Goal: Task Accomplishment & Management: Complete application form

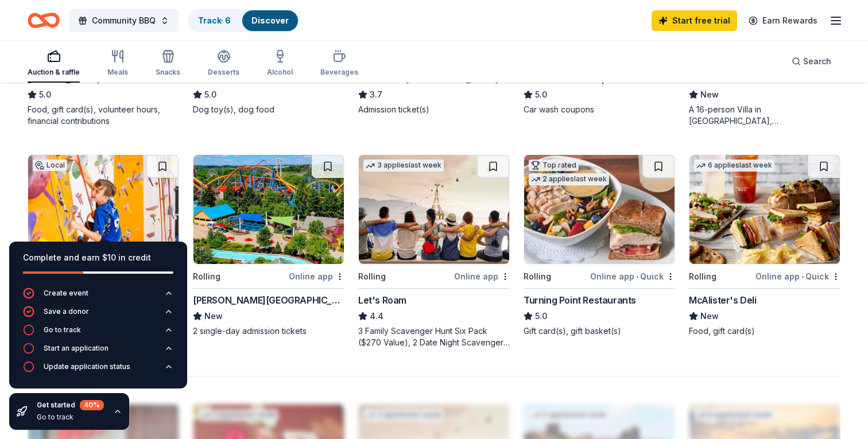
scroll to position [720, 0]
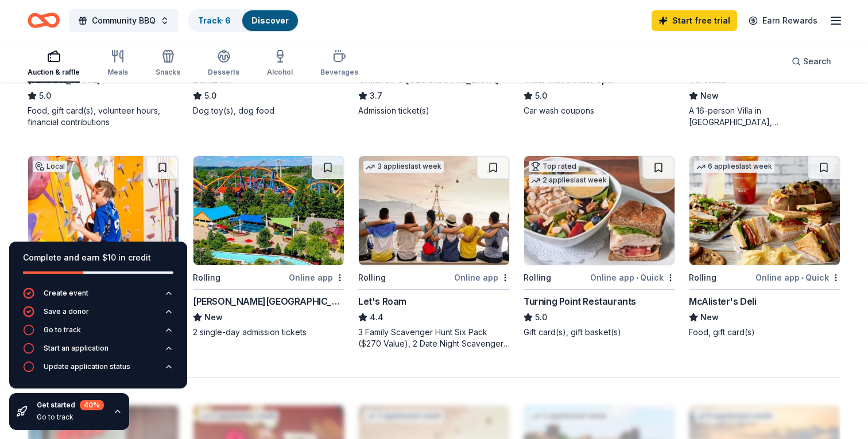
click at [276, 218] on img at bounding box center [268, 210] width 150 height 109
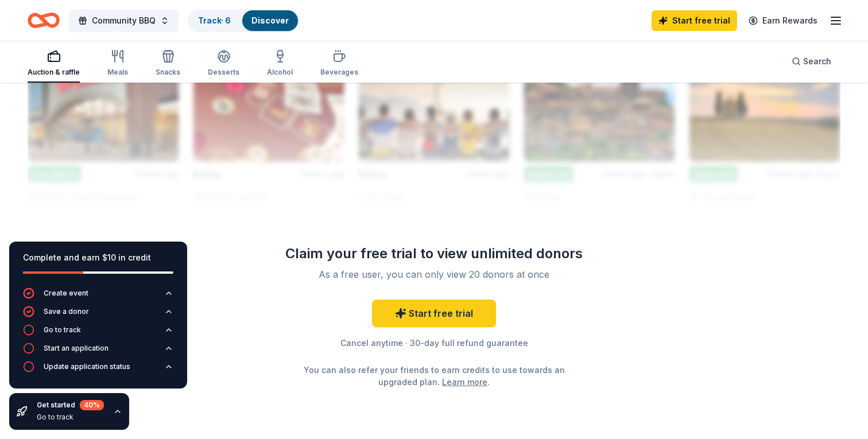
scroll to position [1075, 0]
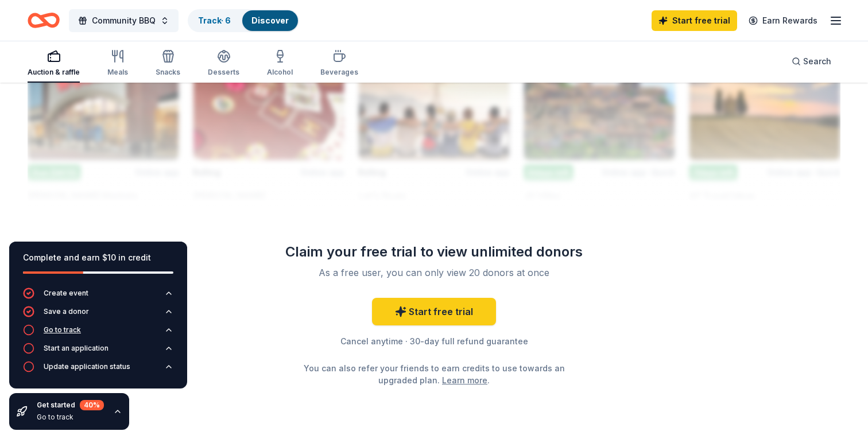
click at [63, 330] on div "Go to track" at bounding box center [62, 329] width 37 height 9
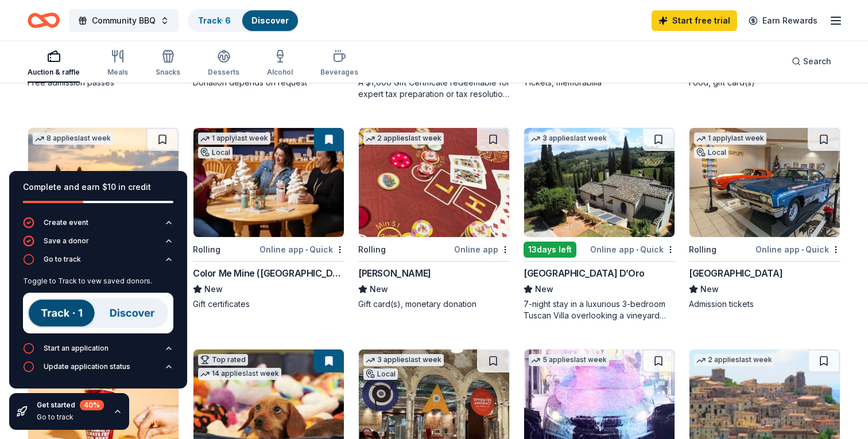
scroll to position [296, 0]
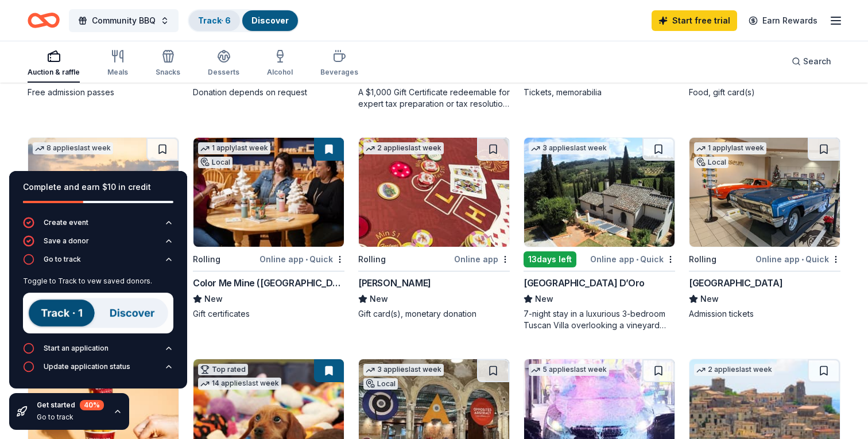
click at [222, 24] on link "Track · 6" at bounding box center [214, 20] width 33 height 10
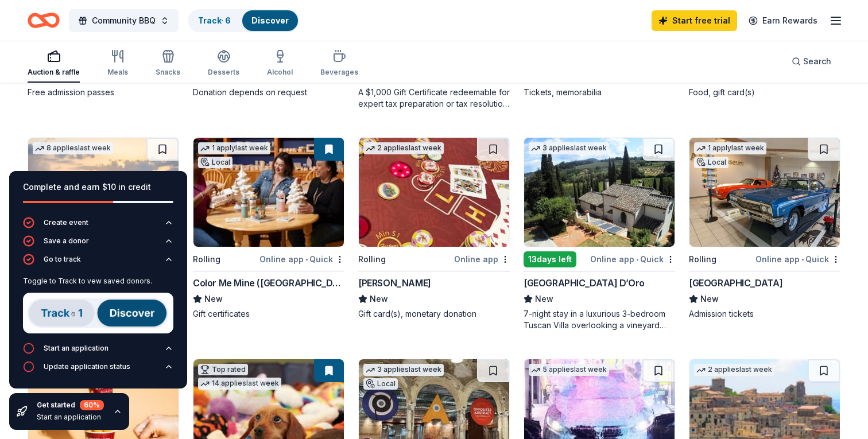
click at [269, 20] on link "Discover" at bounding box center [269, 20] width 37 height 10
click at [51, 25] on icon "Home" at bounding box center [49, 19] width 18 height 11
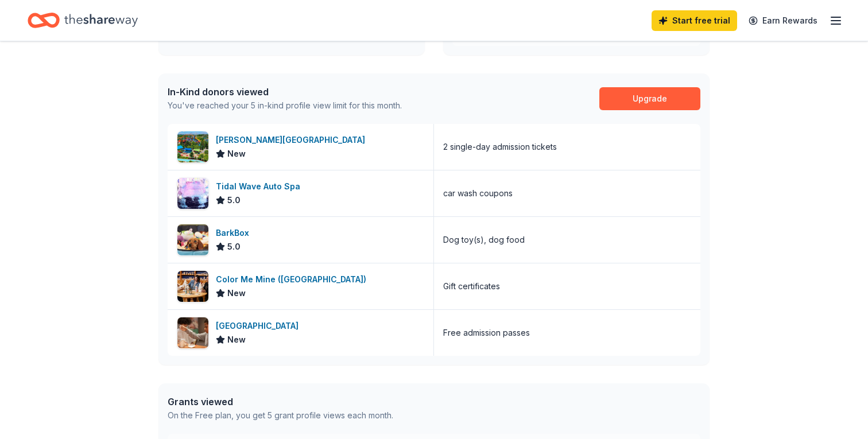
scroll to position [277, 0]
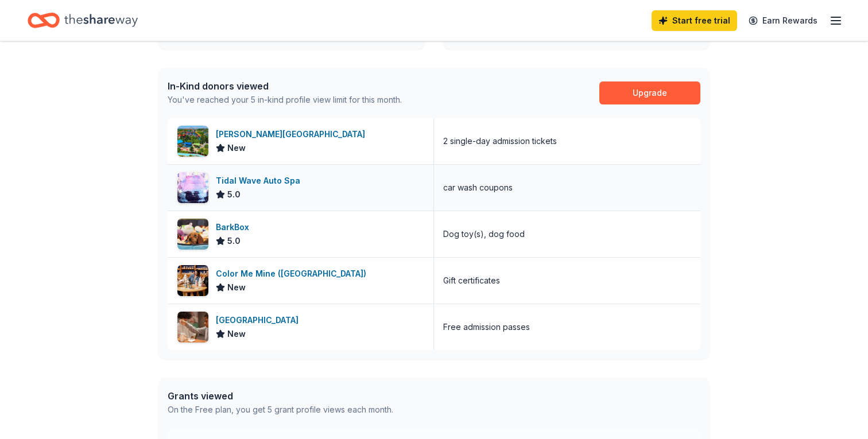
click at [284, 180] on div "Tidal Wave Auto Spa" at bounding box center [260, 181] width 89 height 14
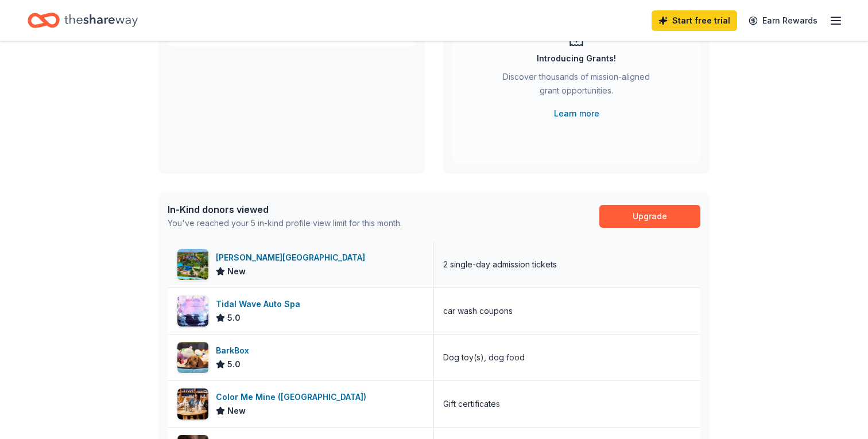
scroll to position [0, 0]
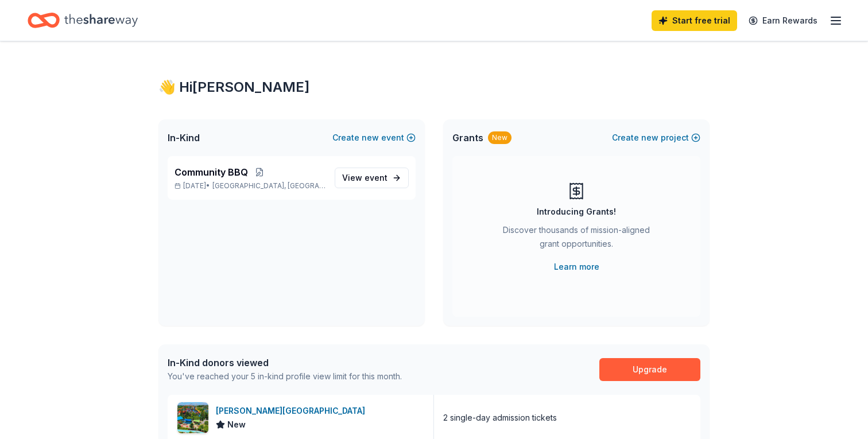
click at [59, 10] on icon "Home" at bounding box center [44, 20] width 32 height 27
click at [650, 139] on span "new" at bounding box center [649, 138] width 17 height 14
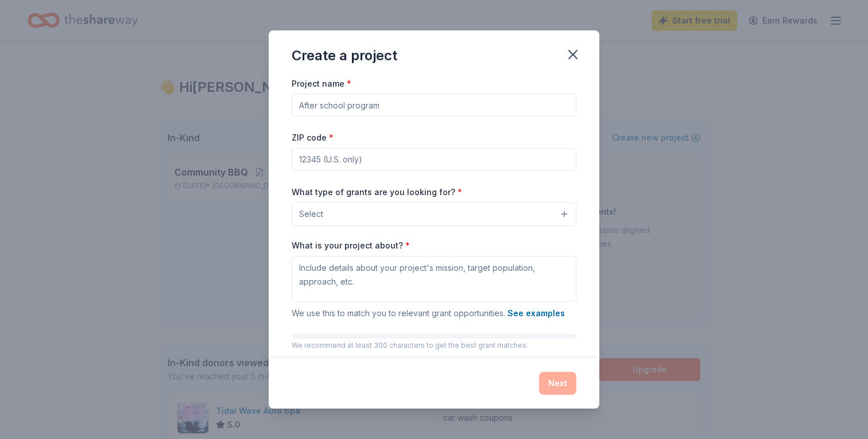
click at [420, 104] on input "Project name *" at bounding box center [434, 105] width 285 height 23
type input "Parenting Education Program"
click at [356, 157] on input "ZIP code *" at bounding box center [434, 159] width 285 height 23
type input "18015"
click at [311, 221] on span "Select" at bounding box center [311, 214] width 24 height 14
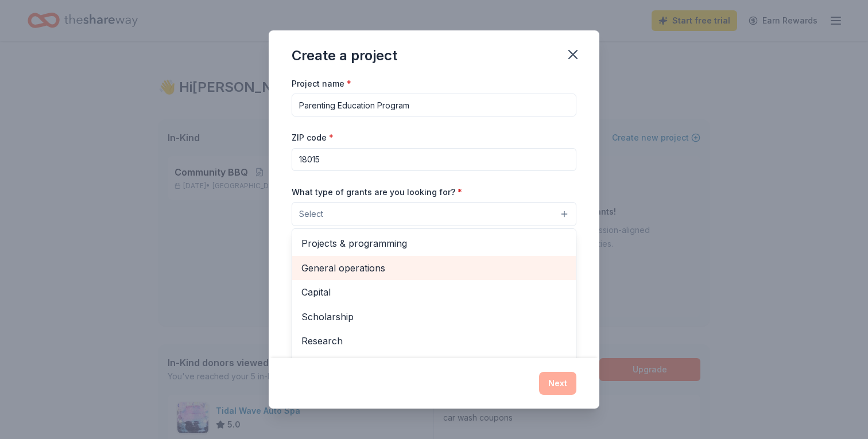
click at [387, 269] on span "General operations" at bounding box center [433, 268] width 265 height 15
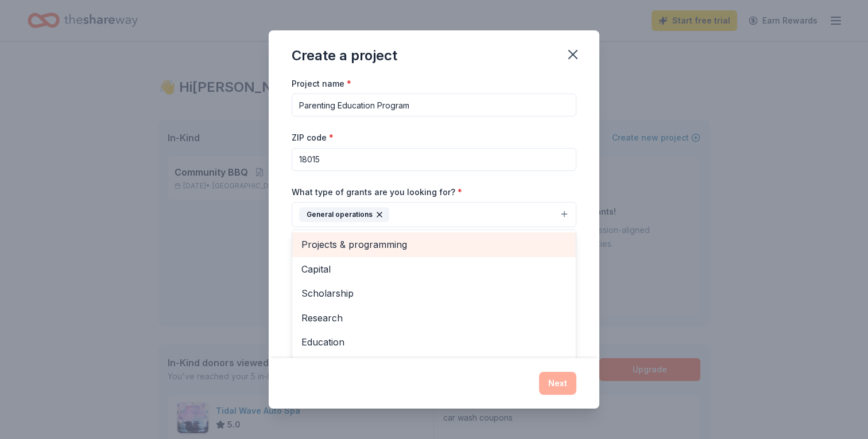
click at [421, 247] on span "Projects & programming" at bounding box center [433, 244] width 265 height 15
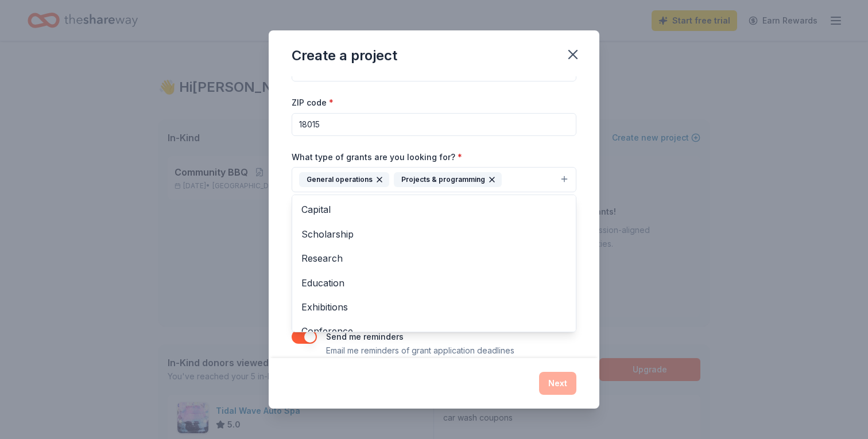
click at [517, 155] on div "What type of grants are you looking for? * General operations Projects & progra…" at bounding box center [434, 171] width 285 height 43
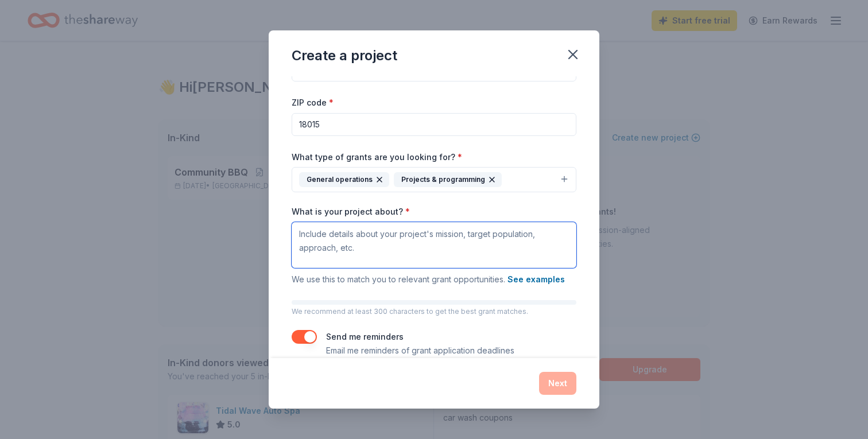
click at [471, 239] on textarea "What is your project about? *" at bounding box center [434, 245] width 285 height 46
click at [400, 241] on textarea "What is your project about? *" at bounding box center [434, 245] width 285 height 46
paste textarea "At Empowerment Pathways, we believe parents are the true experts on their child…"
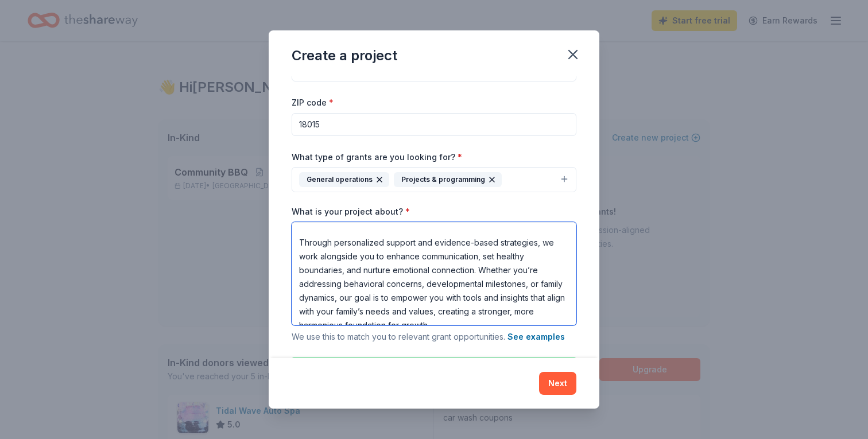
scroll to position [114, 0]
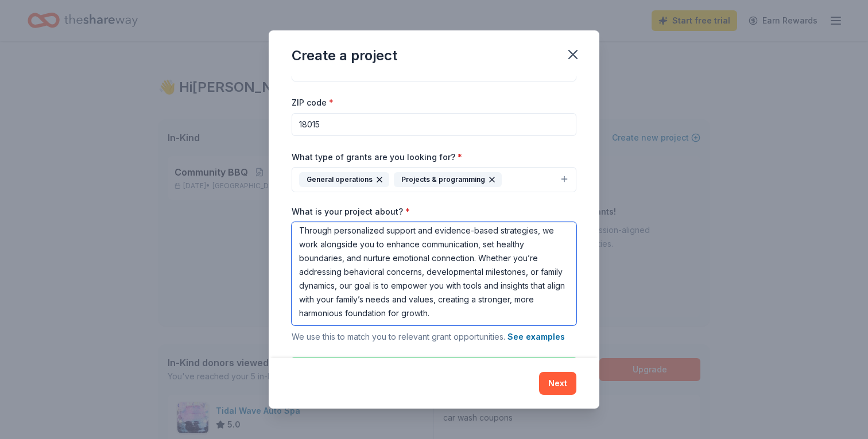
click at [366, 243] on textarea "At Empowerment Pathways, we believe parents are the true experts on their child…" at bounding box center [434, 273] width 285 height 103
drag, startPoint x: 514, startPoint y: 259, endPoint x: 540, endPoint y: 258, distance: 25.8
click at [540, 258] on textarea "At Empowerment Pathways, we believe parents are the true experts on their child…" at bounding box center [434, 273] width 285 height 103
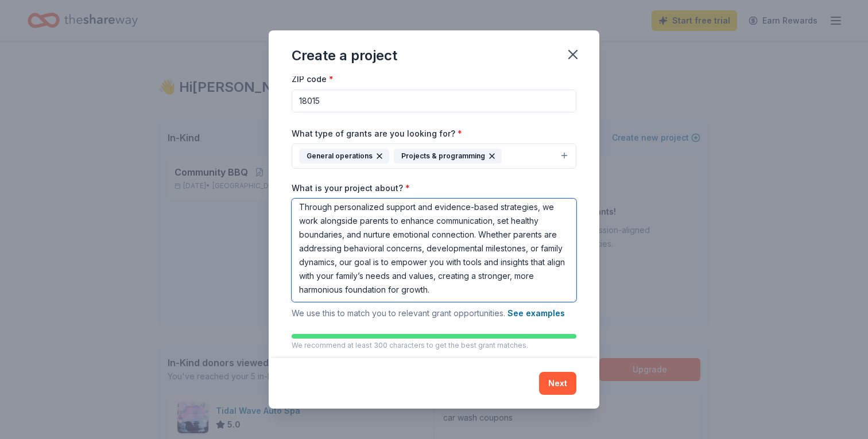
click at [439, 263] on textarea "At Empowerment Pathways, we believe parents are the true experts on their child…" at bounding box center [434, 250] width 285 height 103
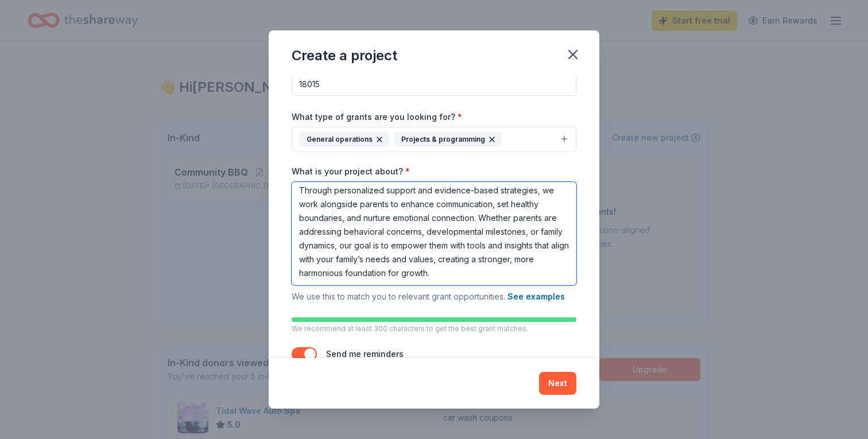
scroll to position [77, 0]
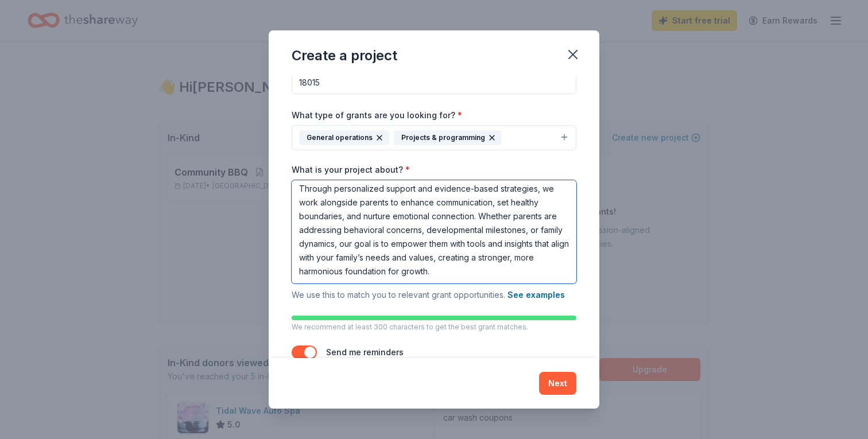
click at [350, 258] on textarea "At Empowerment Pathways, we believe parents are the true experts on their child…" at bounding box center [434, 231] width 285 height 103
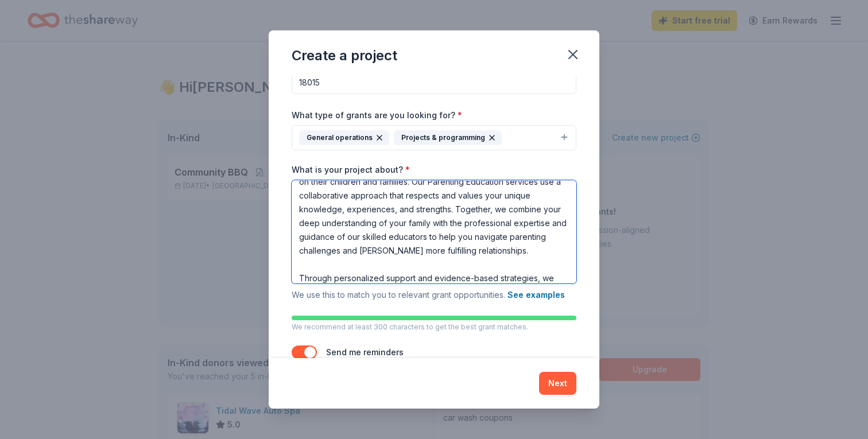
scroll to position [25, 0]
click at [490, 196] on textarea "At Empowerment Pathways, we believe parents are the true experts on their child…" at bounding box center [434, 231] width 285 height 103
click at [551, 210] on textarea "At Empowerment Pathways, we believe parents are the true experts on their child…" at bounding box center [434, 231] width 285 height 103
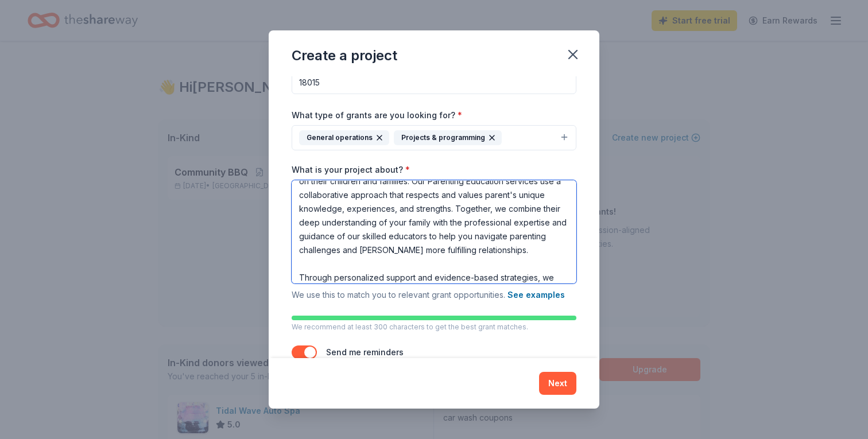
click at [398, 222] on textarea "At Empowerment Pathways, we believe parents are the true experts on their child…" at bounding box center [434, 231] width 285 height 103
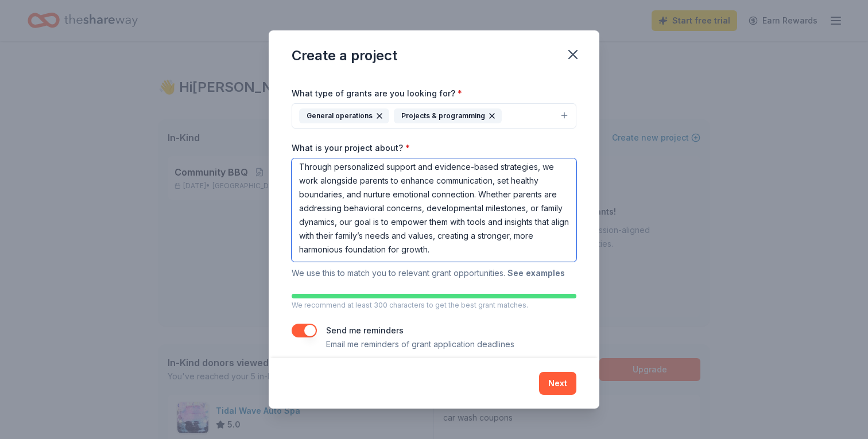
scroll to position [110, 0]
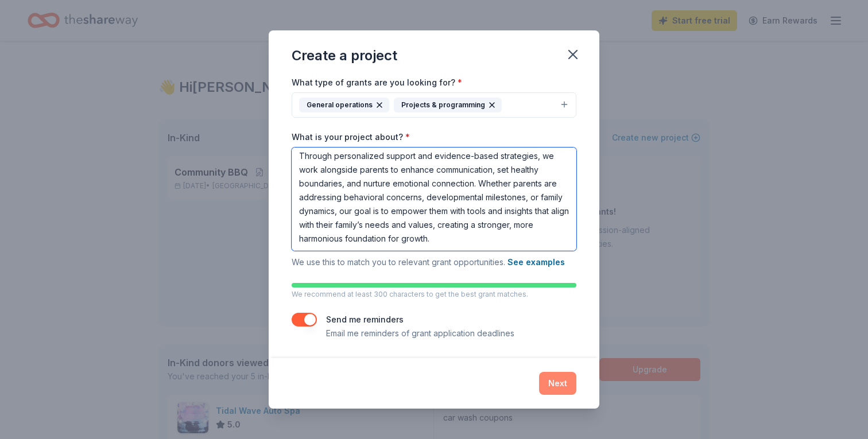
type textarea "At Empowerment Pathways, we believe parents are the true experts on their child…"
click at [555, 381] on button "Next" at bounding box center [557, 383] width 37 height 23
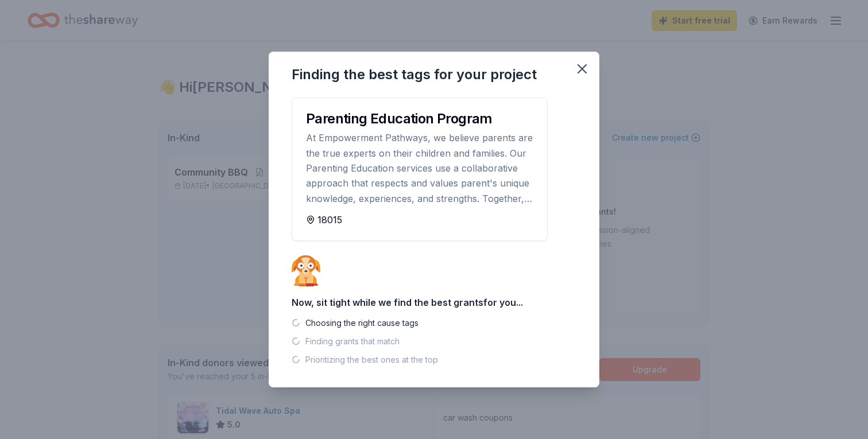
scroll to position [0, 0]
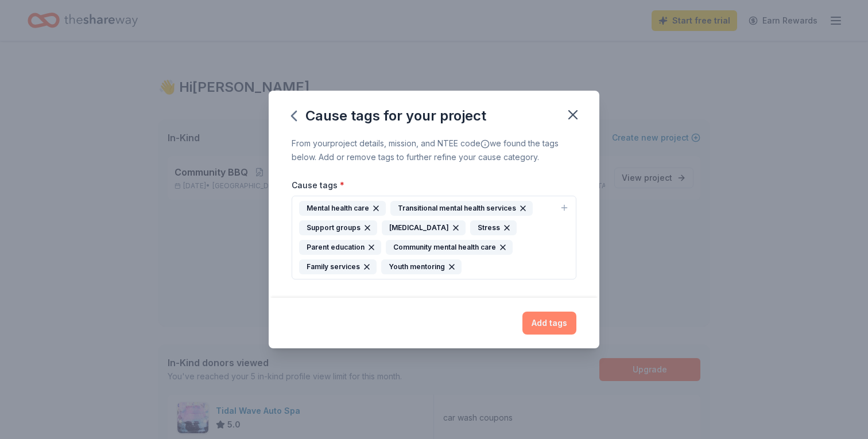
click at [555, 325] on button "Add tags" at bounding box center [549, 323] width 54 height 23
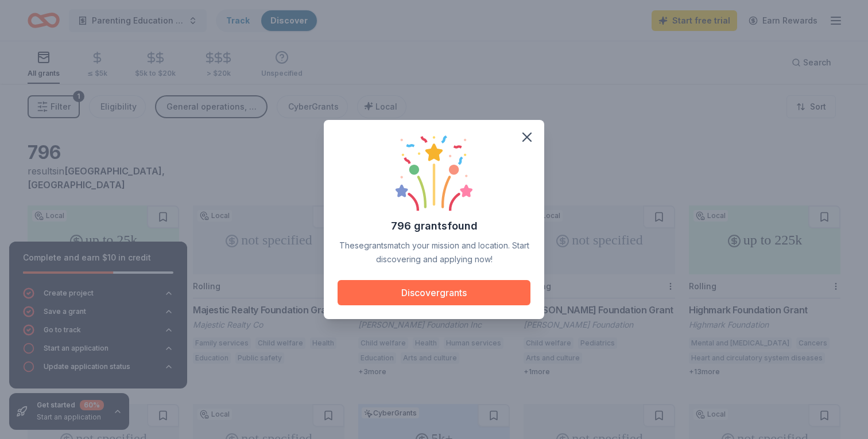
click at [505, 297] on button "Discover grants" at bounding box center [434, 292] width 193 height 25
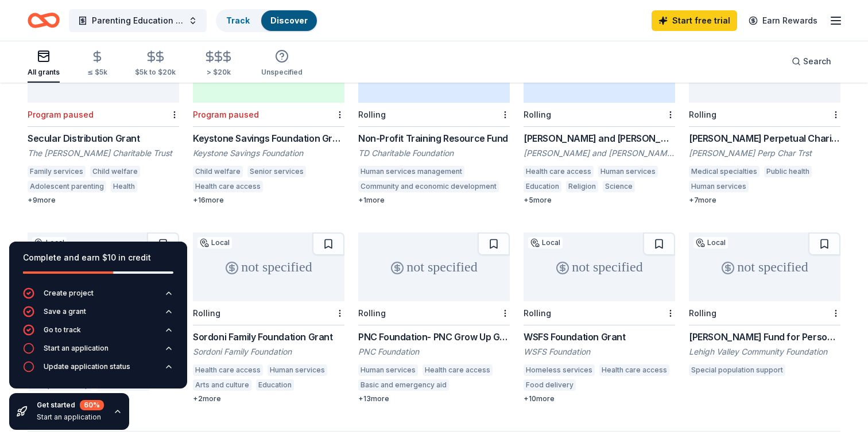
scroll to position [575, 0]
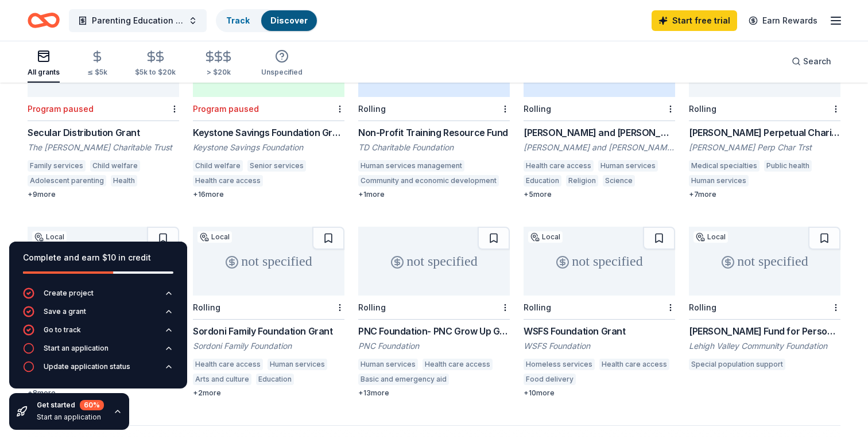
click at [215, 190] on div "+ 16 more" at bounding box center [269, 194] width 152 height 9
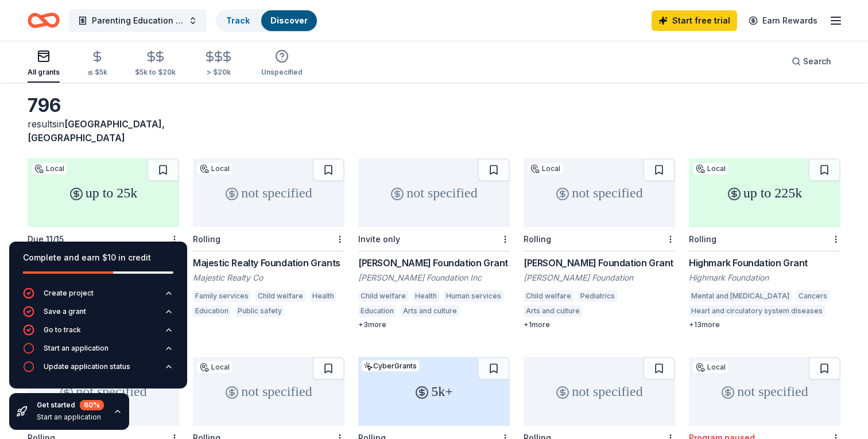
scroll to position [0, 0]
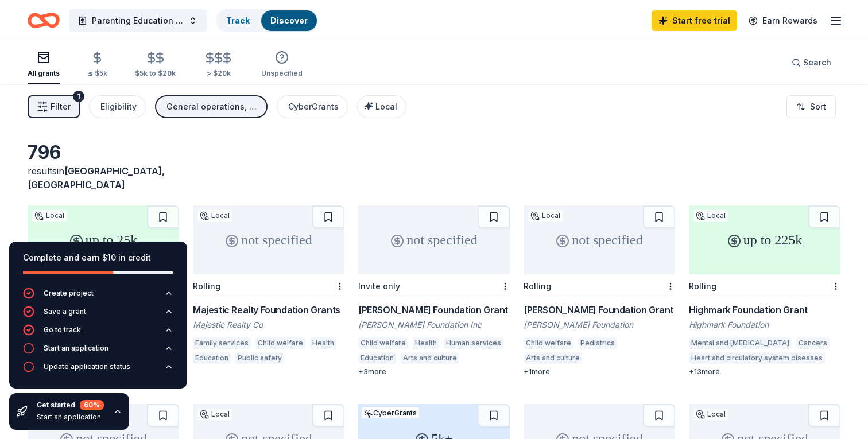
click at [835, 21] on line "button" at bounding box center [835, 21] width 9 height 0
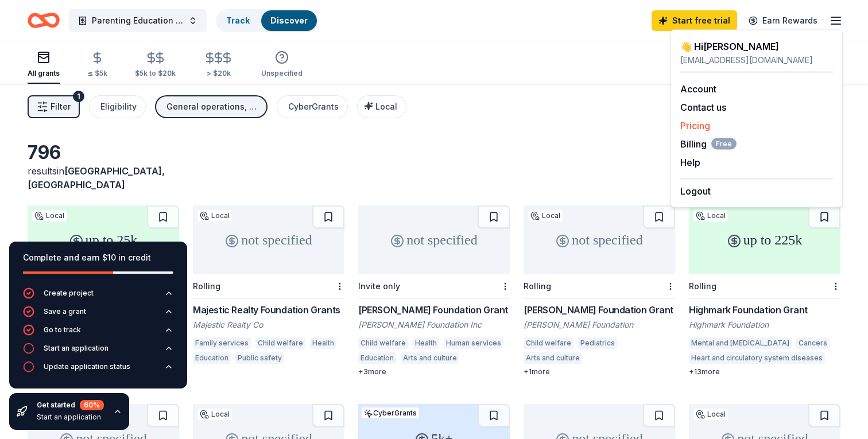
click at [705, 127] on link "Pricing" at bounding box center [695, 125] width 30 height 11
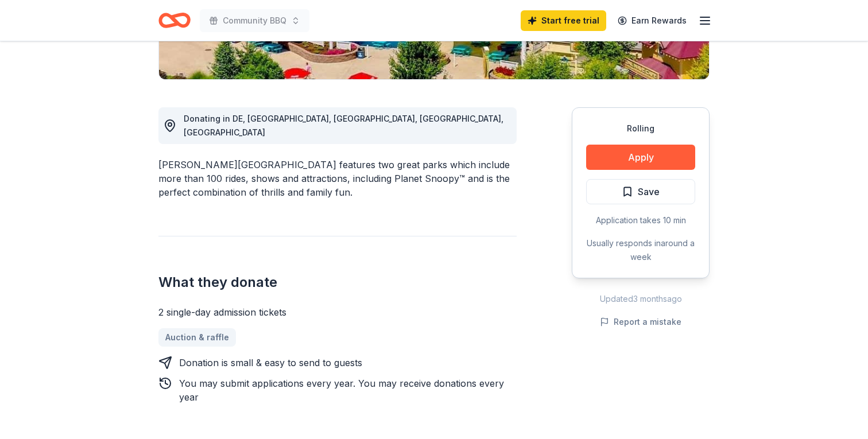
scroll to position [277, 0]
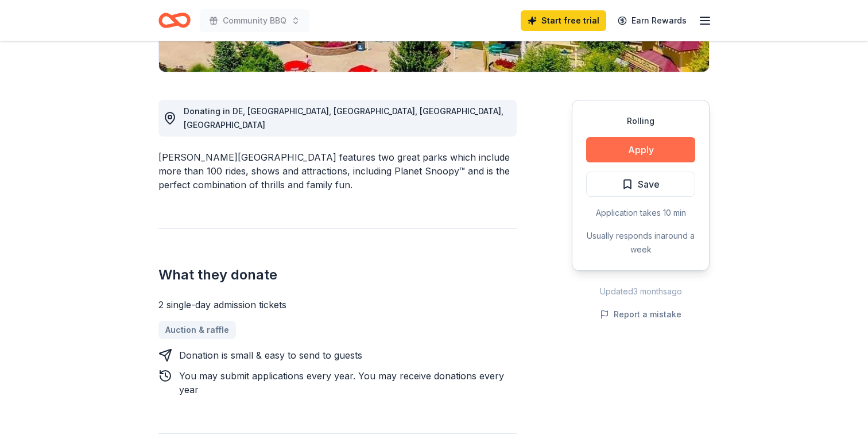
click at [624, 154] on button "Apply" at bounding box center [640, 149] width 109 height 25
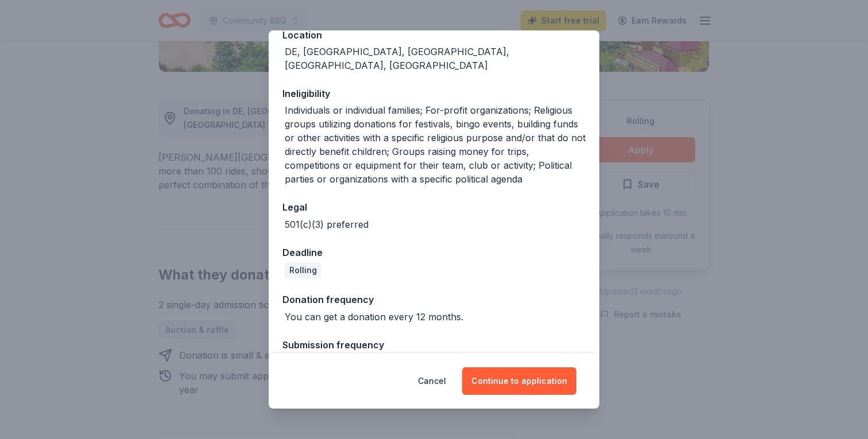
scroll to position [156, 0]
click at [510, 381] on button "Continue to application" at bounding box center [519, 381] width 114 height 28
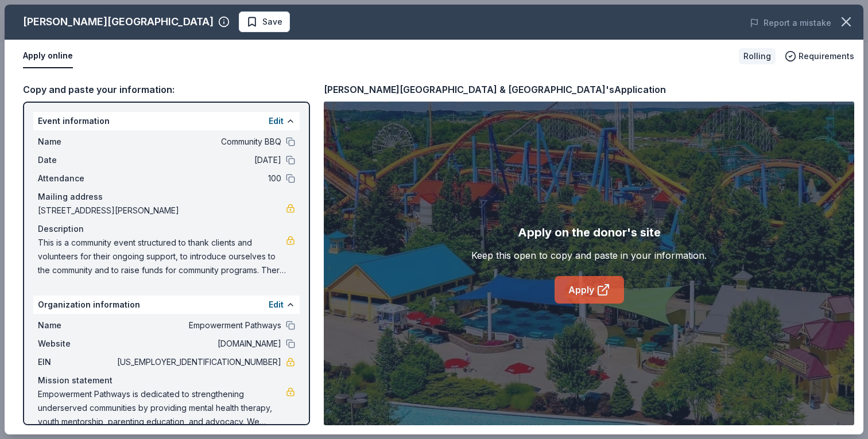
click at [581, 302] on link "Apply" at bounding box center [589, 290] width 69 height 28
click at [847, 20] on icon "button" at bounding box center [846, 22] width 8 height 8
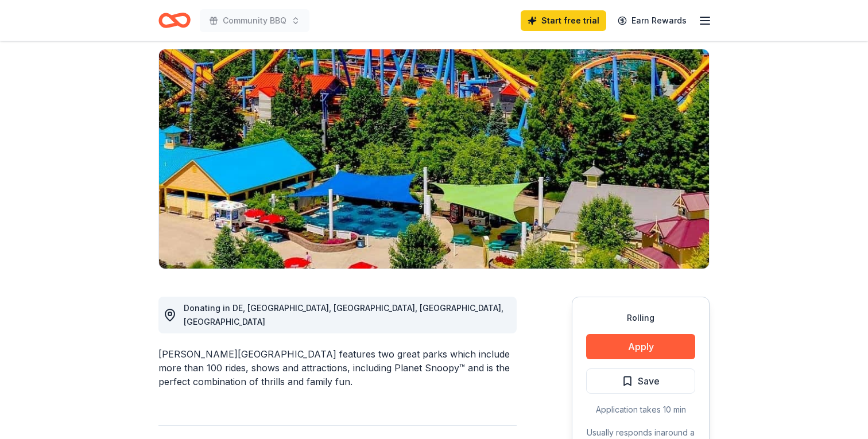
scroll to position [30, 0]
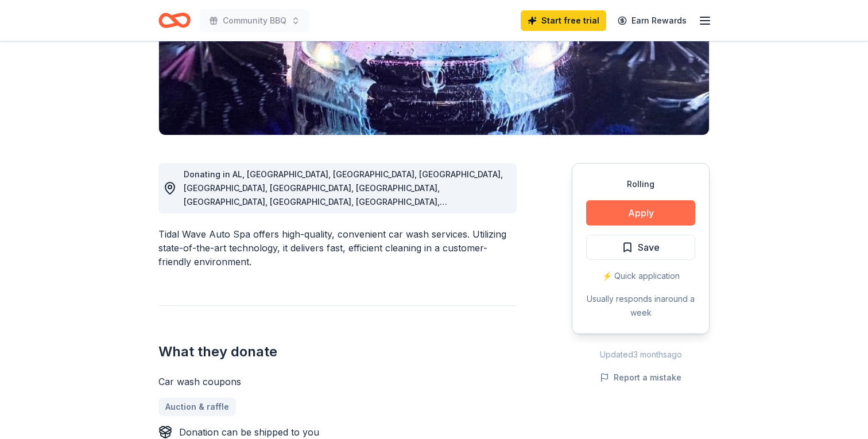
scroll to position [215, 0]
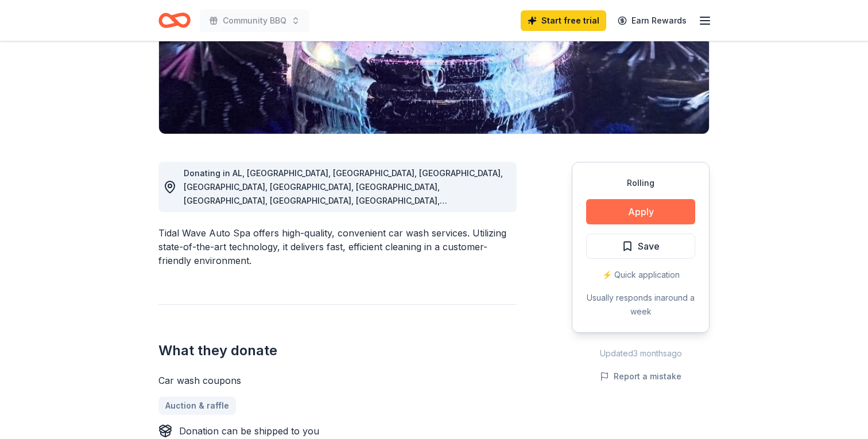
click at [654, 211] on button "Apply" at bounding box center [640, 211] width 109 height 25
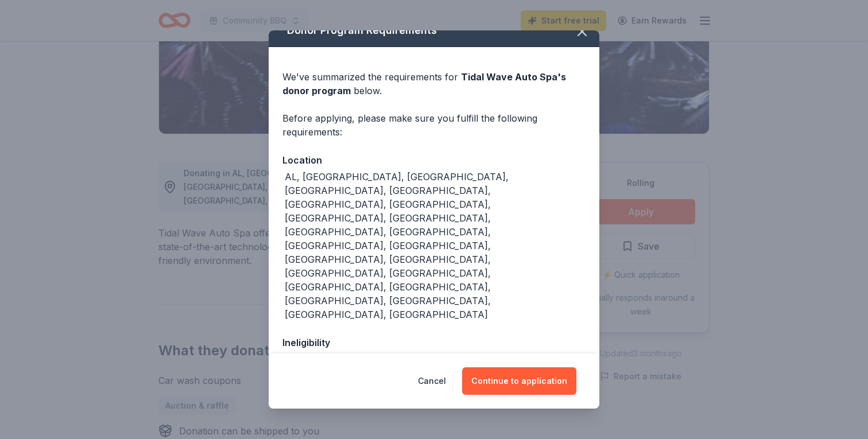
scroll to position [25, 0]
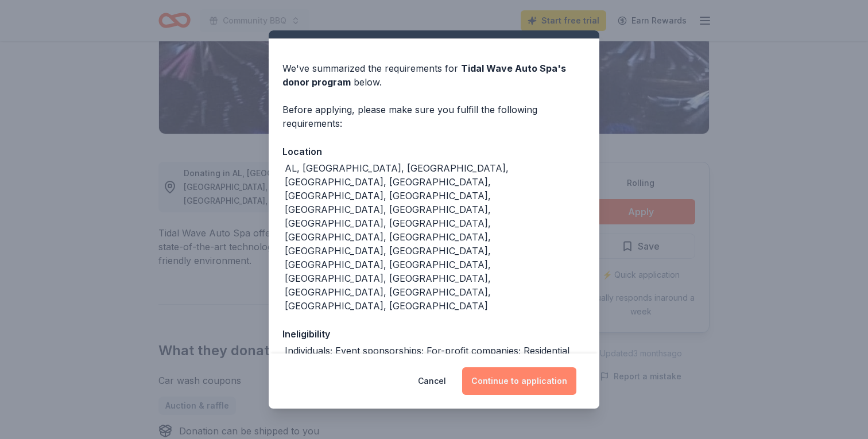
click at [502, 385] on button "Continue to application" at bounding box center [519, 381] width 114 height 28
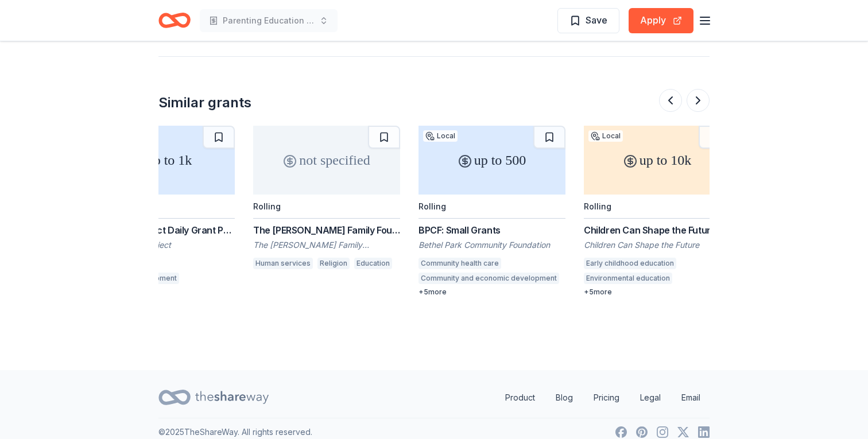
scroll to position [0, 1084]
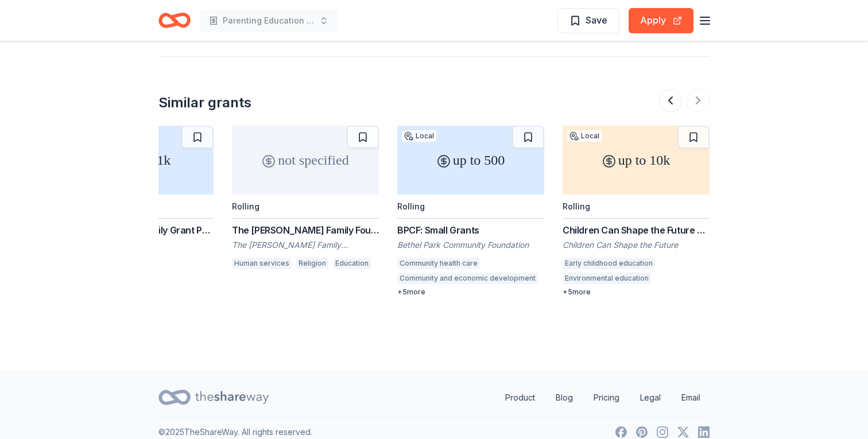
click at [582, 288] on div "+ 5 more" at bounding box center [636, 292] width 147 height 9
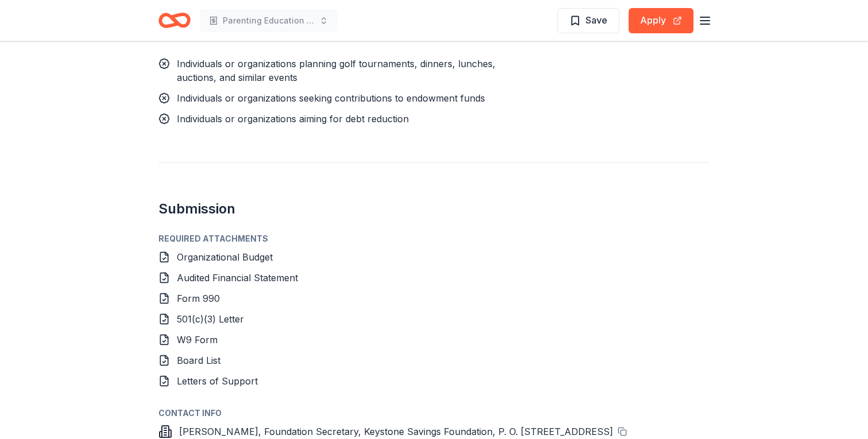
scroll to position [1085, 0]
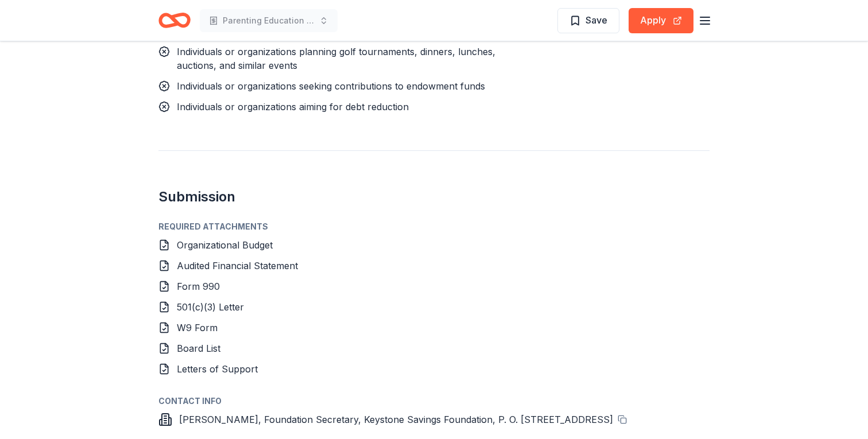
click at [163, 239] on icon at bounding box center [163, 244] width 11 height 11
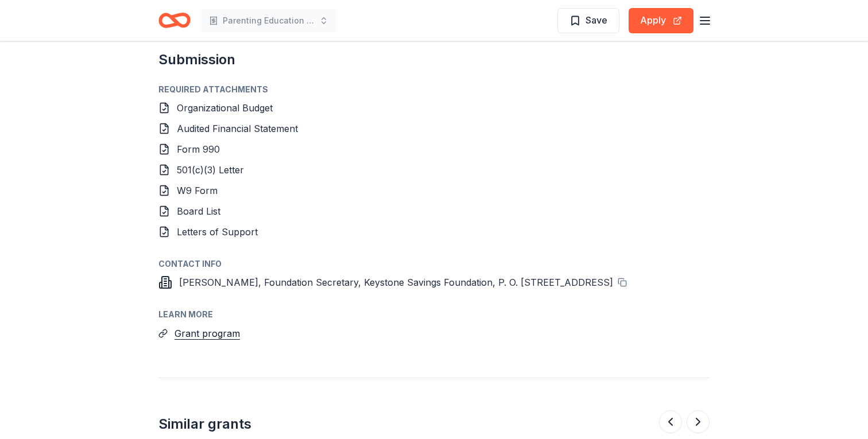
scroll to position [1225, 0]
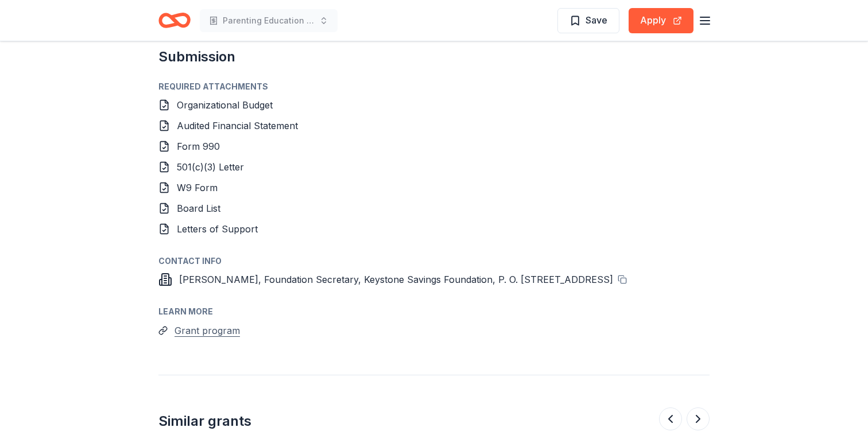
click at [228, 323] on button "Grant program" at bounding box center [207, 330] width 65 height 15
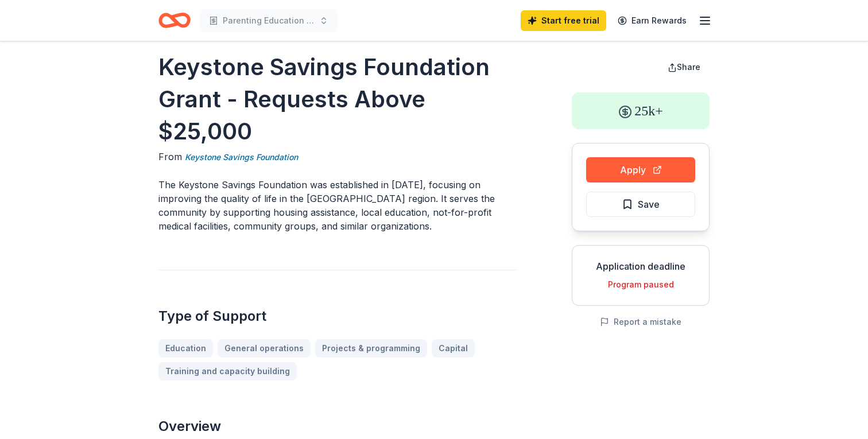
scroll to position [0, 0]
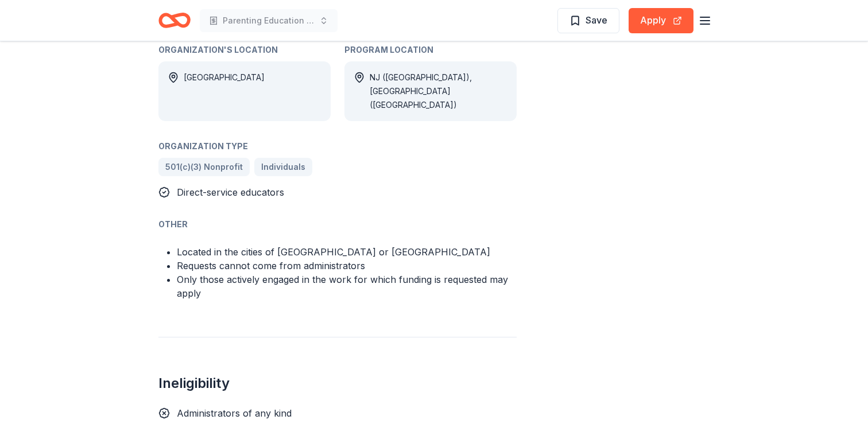
scroll to position [717, 0]
